Goal: Navigation & Orientation: Find specific page/section

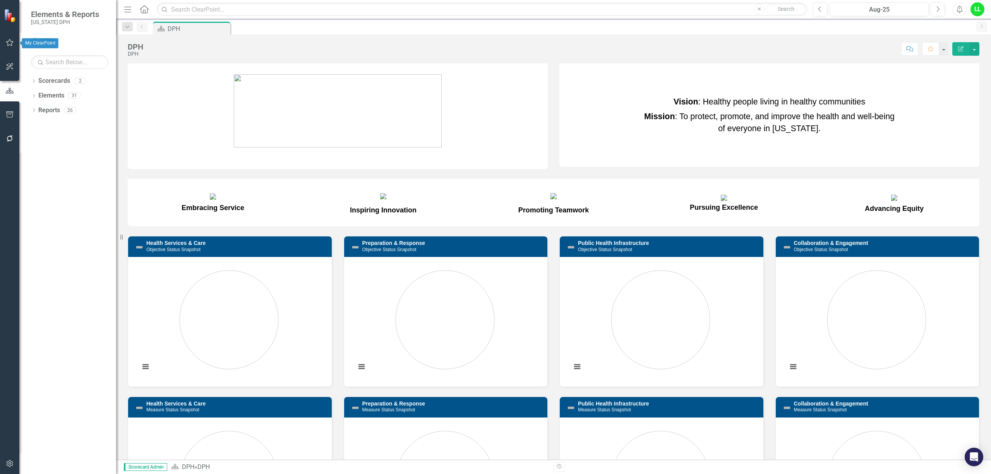
click at [5, 36] on button "button" at bounding box center [9, 43] width 17 height 16
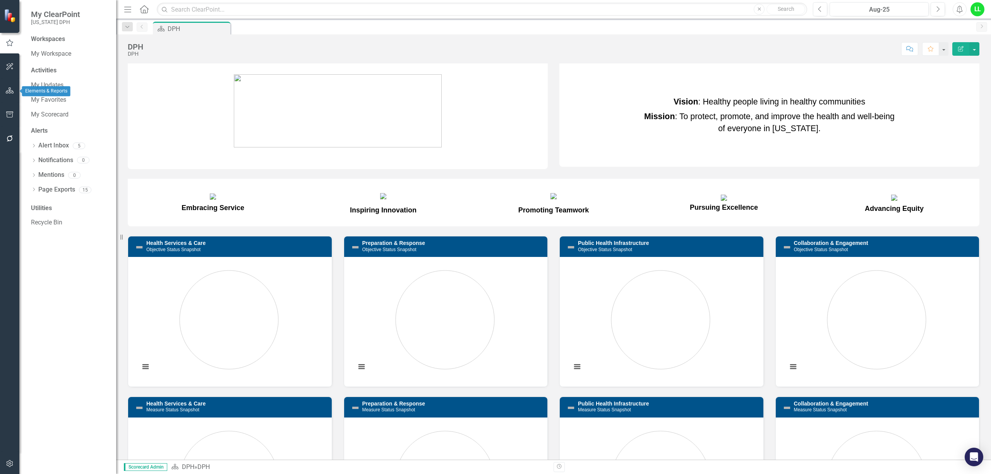
click at [6, 90] on icon "button" at bounding box center [10, 91] width 8 height 6
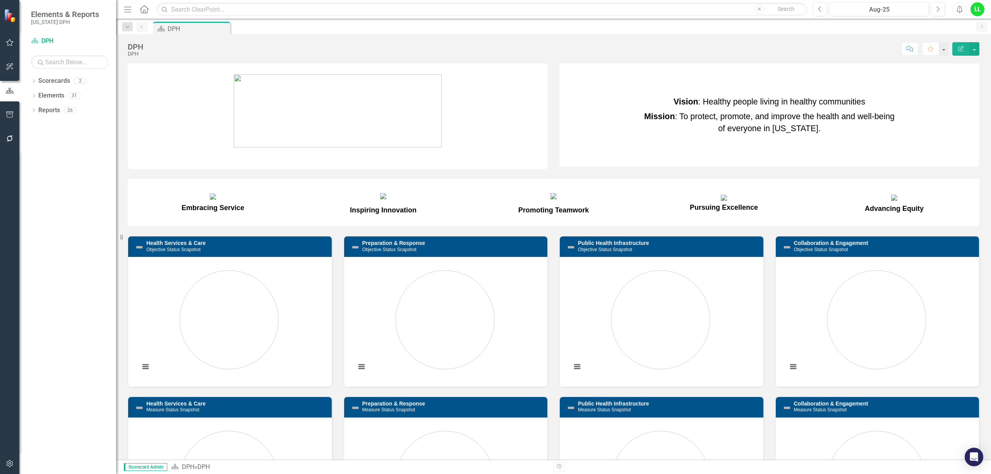
click at [173, 466] on icon "Scorecard" at bounding box center [175, 467] width 8 height 6
click at [189, 466] on link "DPH" at bounding box center [188, 467] width 12 height 7
click at [5, 39] on button "button" at bounding box center [9, 43] width 17 height 16
click at [59, 115] on link "My Scorecard" at bounding box center [69, 114] width 77 height 9
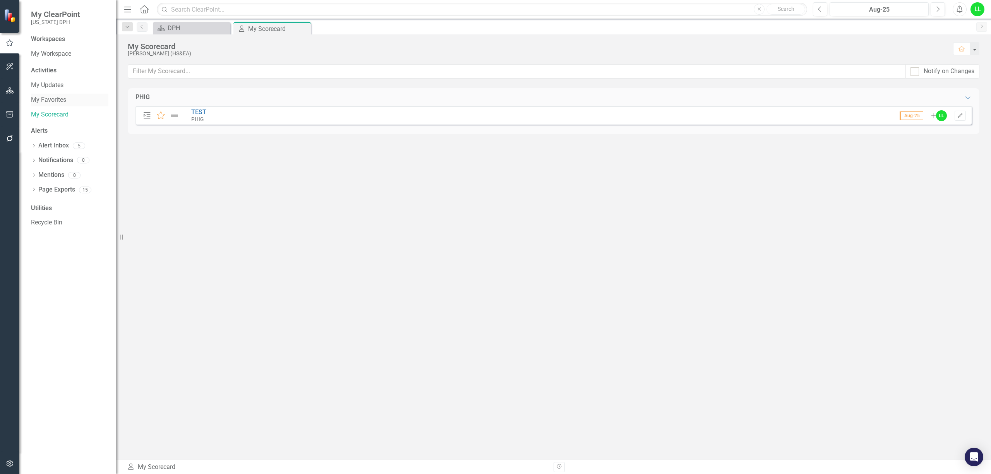
click at [36, 98] on link "My Favorites" at bounding box center [69, 100] width 77 height 9
click at [44, 113] on link "My Scorecard" at bounding box center [69, 114] width 77 height 9
click at [199, 110] on link "TEST" at bounding box center [198, 111] width 15 height 7
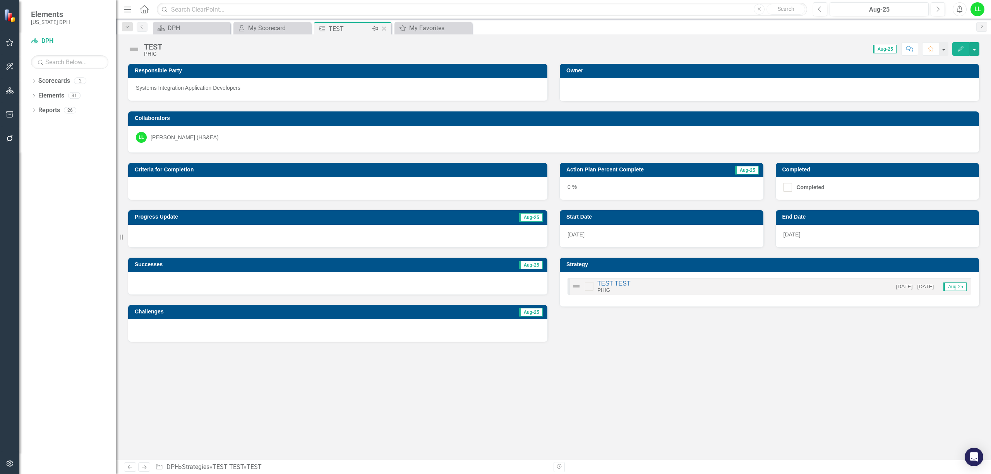
click at [386, 27] on icon at bounding box center [384, 29] width 4 height 4
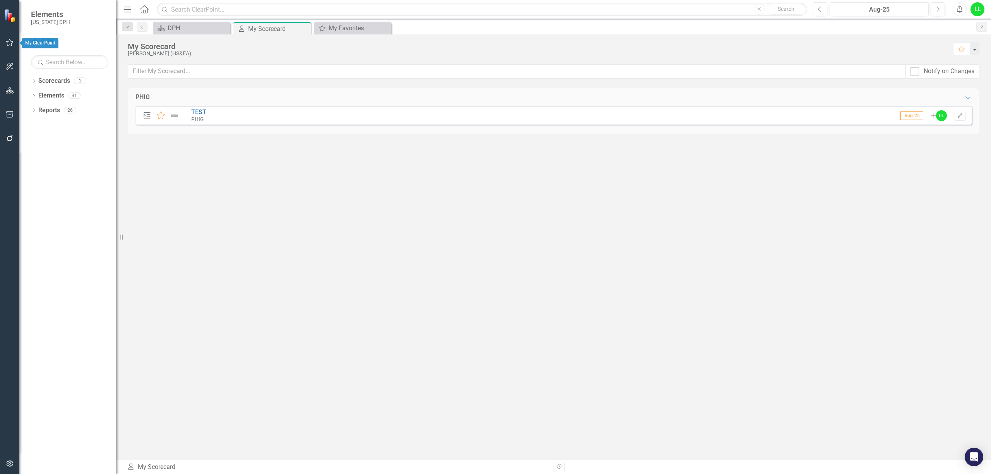
click at [8, 43] on icon "button" at bounding box center [9, 42] width 7 height 7
click at [59, 112] on link "My Scorecard" at bounding box center [69, 114] width 77 height 9
click at [52, 98] on link "My Favorites" at bounding box center [69, 100] width 77 height 9
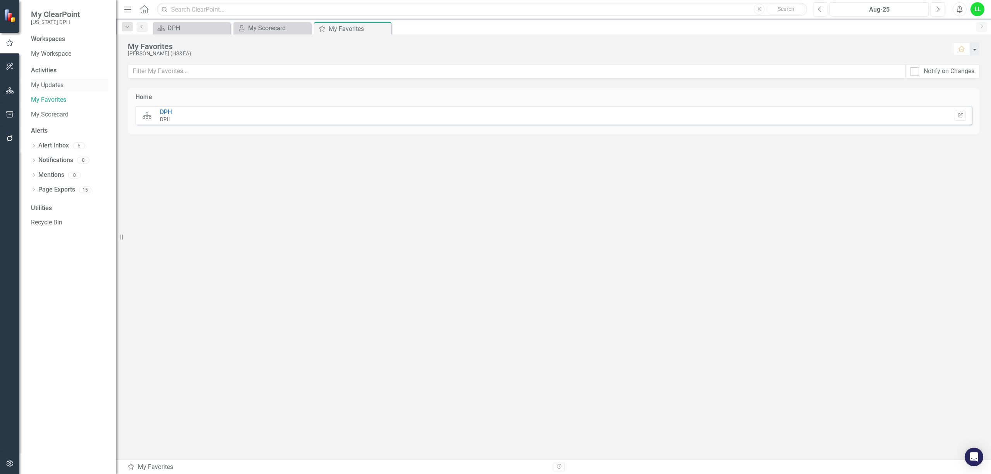
click at [47, 82] on link "My Updates" at bounding box center [69, 85] width 77 height 9
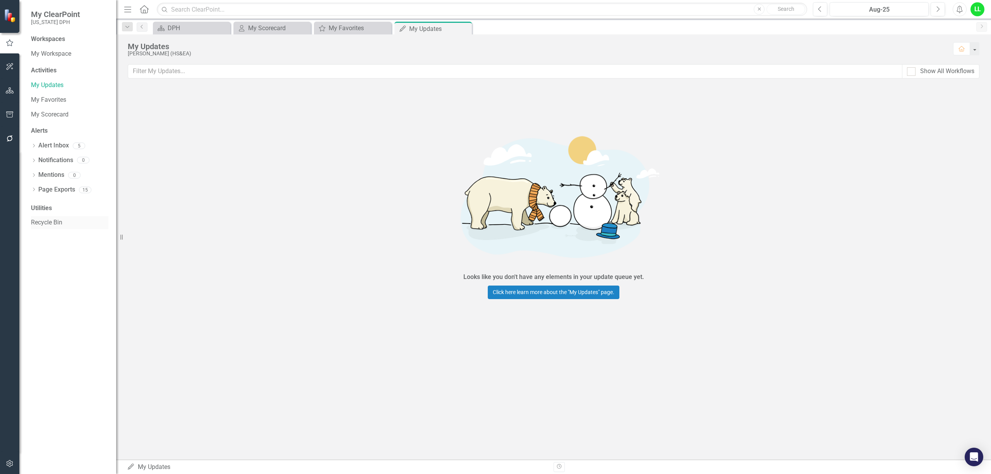
click at [42, 223] on link "Recycle Bin" at bounding box center [69, 222] width 77 height 9
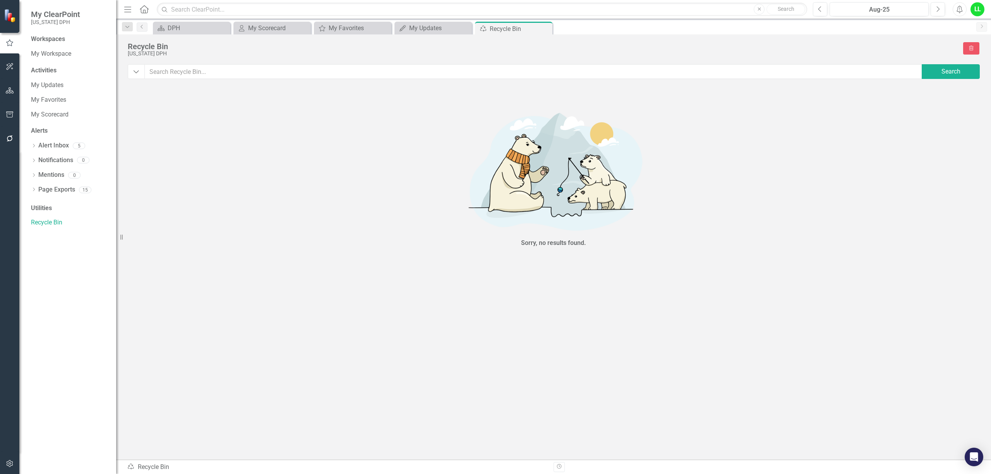
click at [41, 205] on div "Utilities" at bounding box center [69, 208] width 77 height 9
click at [43, 184] on div "Page Exports" at bounding box center [56, 190] width 37 height 13
click at [35, 190] on icon "Dropdown" at bounding box center [33, 190] width 5 height 4
click at [7, 44] on icon "button" at bounding box center [9, 43] width 9 height 7
click at [14, 67] on button "button" at bounding box center [9, 67] width 17 height 16
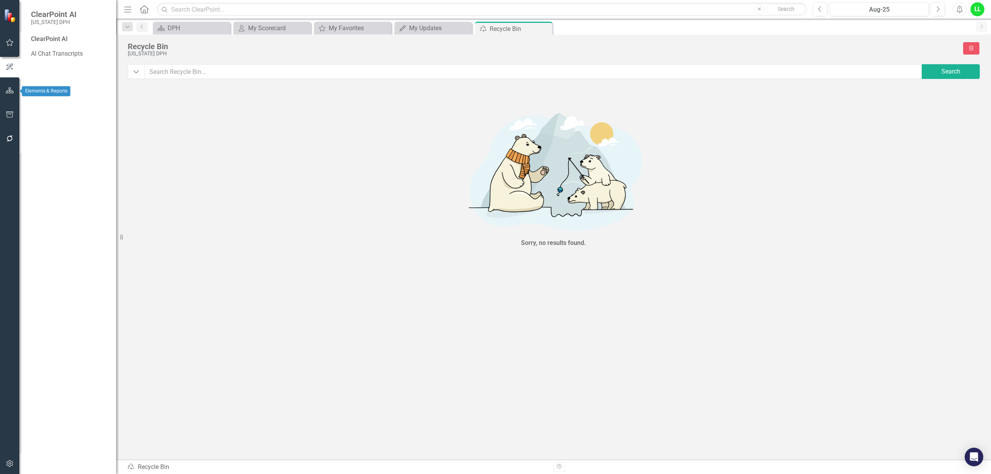
click at [7, 88] on icon "button" at bounding box center [10, 91] width 8 height 6
click at [11, 112] on icon "button" at bounding box center [10, 115] width 8 height 6
click at [10, 136] on icon "button" at bounding box center [10, 139] width 6 height 6
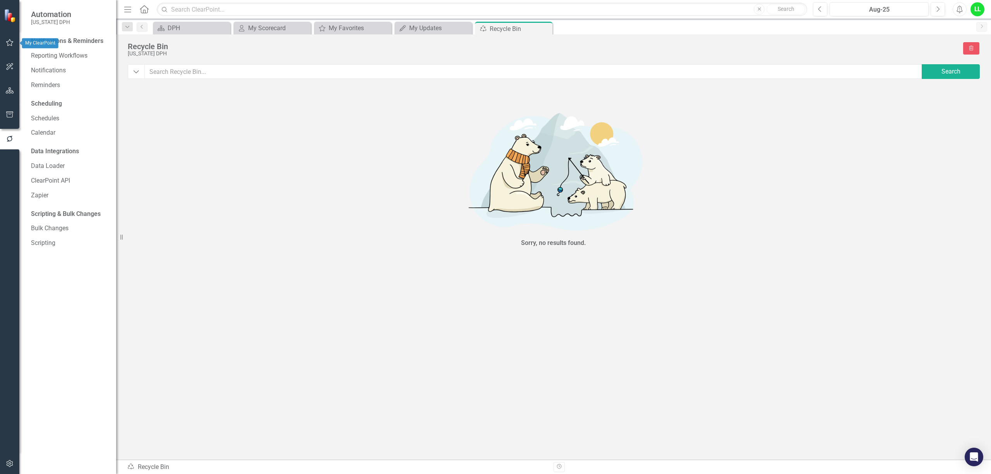
click at [9, 41] on icon "button" at bounding box center [9, 42] width 7 height 7
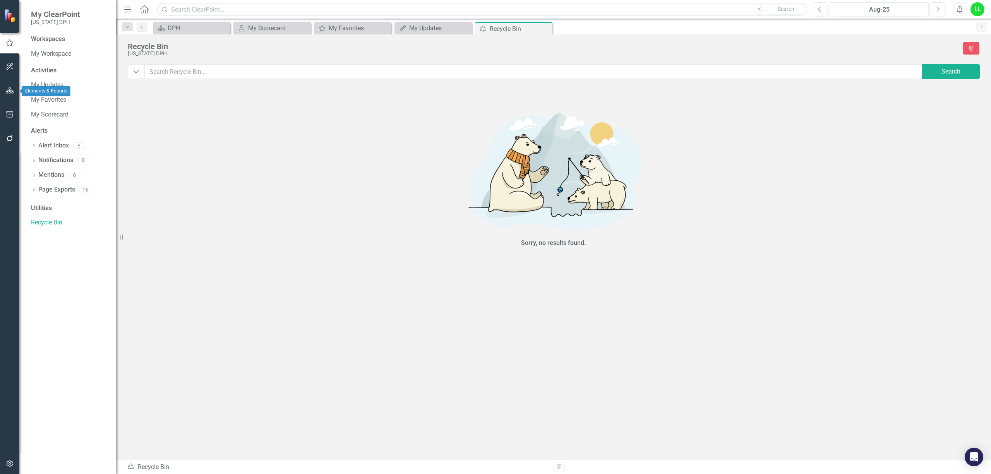
click at [7, 92] on icon "button" at bounding box center [10, 91] width 8 height 6
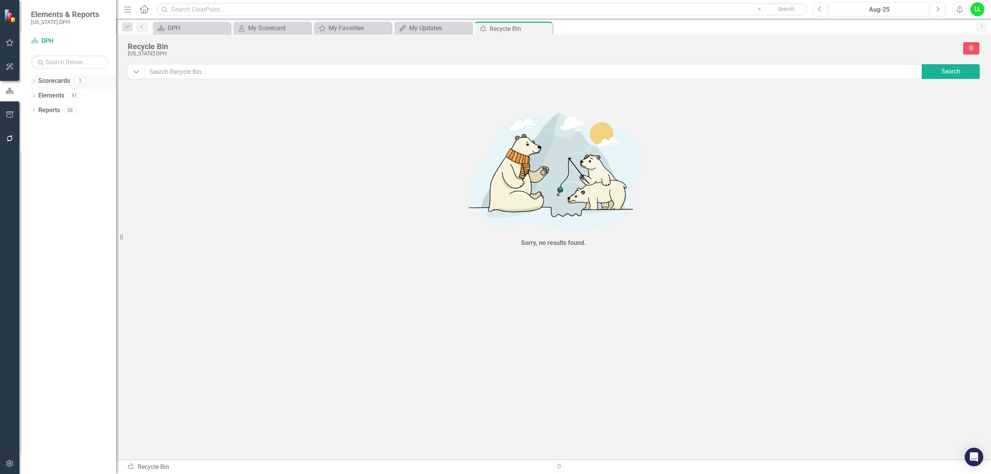
click at [33, 81] on icon "Dropdown" at bounding box center [33, 82] width 5 height 4
click at [45, 94] on link "DPH" at bounding box center [80, 95] width 74 height 9
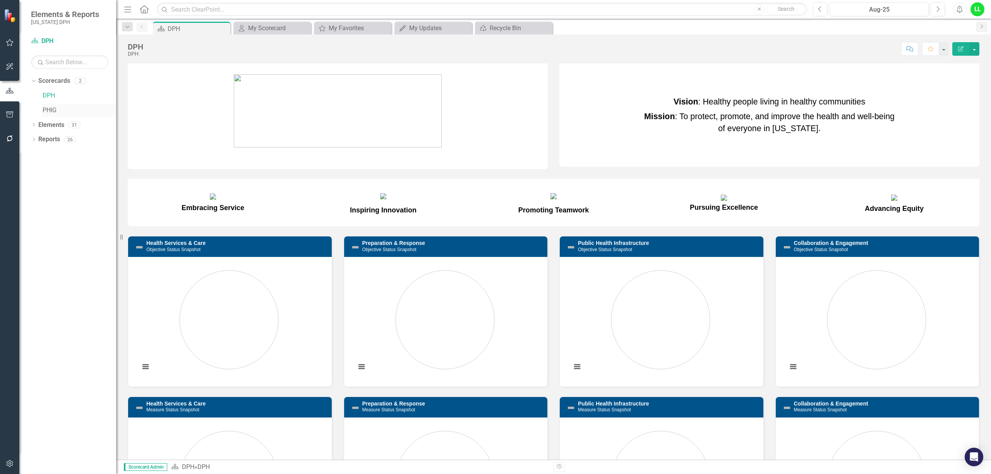
click at [46, 108] on link "PHIG" at bounding box center [80, 110] width 74 height 9
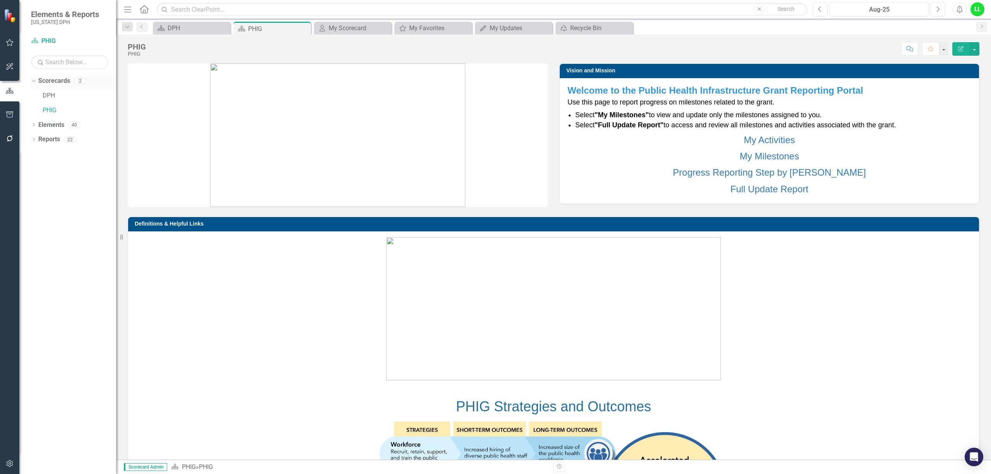
click at [46, 87] on div "Scorecards" at bounding box center [54, 81] width 32 height 13
click at [43, 93] on link "DPH" at bounding box center [80, 95] width 74 height 9
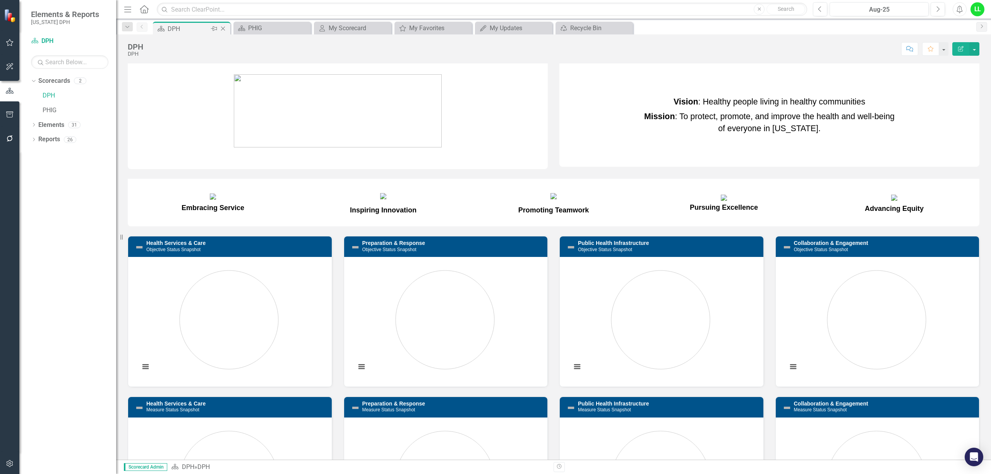
click at [213, 26] on icon "Pin" at bounding box center [214, 29] width 6 height 8
click at [266, 28] on div "PHIG" at bounding box center [273, 28] width 51 height 10
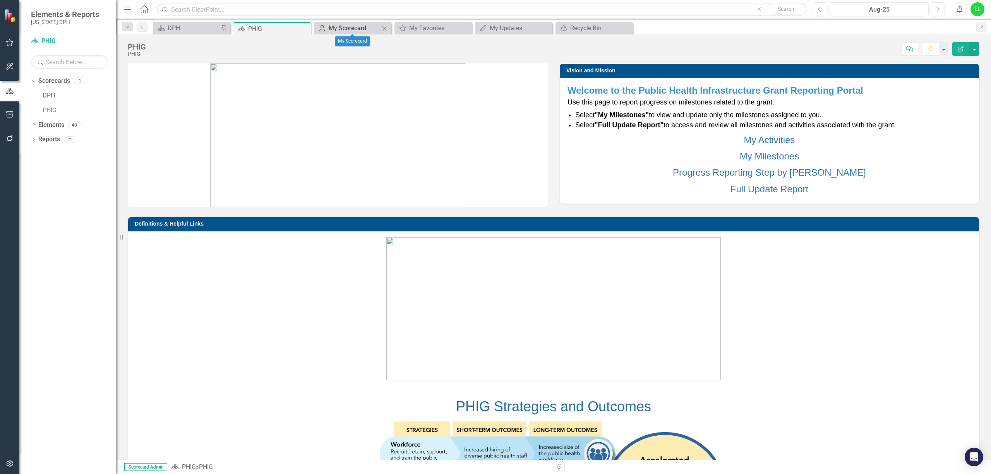
click at [341, 29] on div "My Scorecard" at bounding box center [354, 28] width 51 height 10
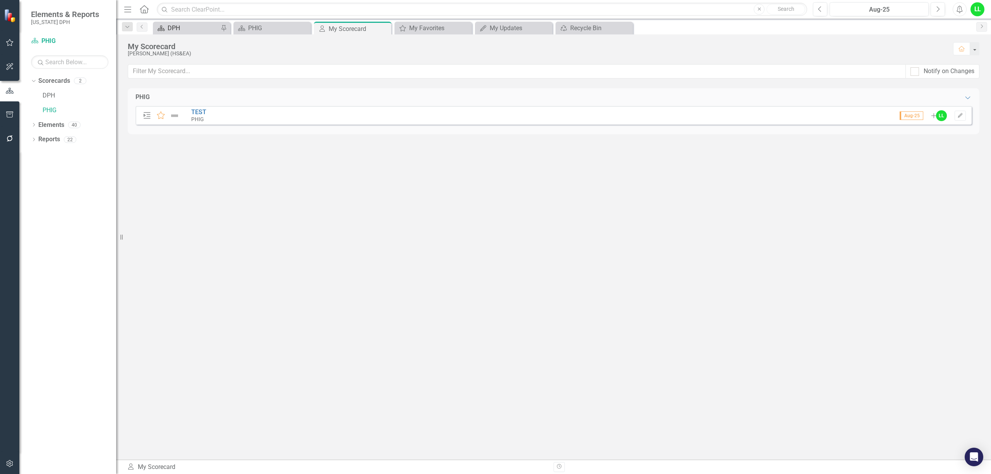
click at [191, 23] on div "DPH" at bounding box center [193, 28] width 51 height 10
